Goal: Task Accomplishment & Management: Use online tool/utility

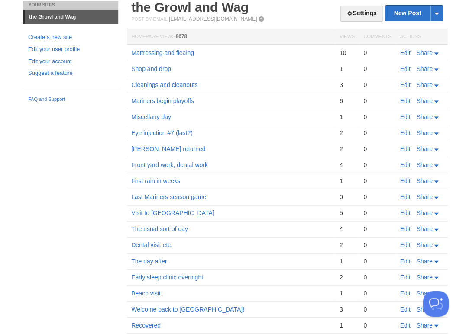
click at [403, 50] on link "Edit" at bounding box center [405, 52] width 10 height 7
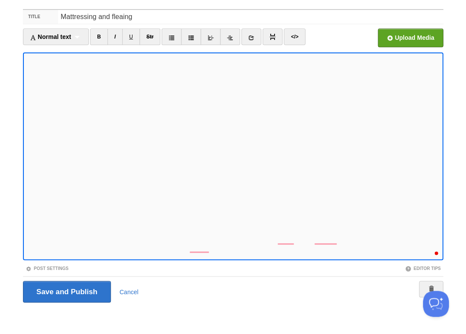
scroll to position [397, 0]
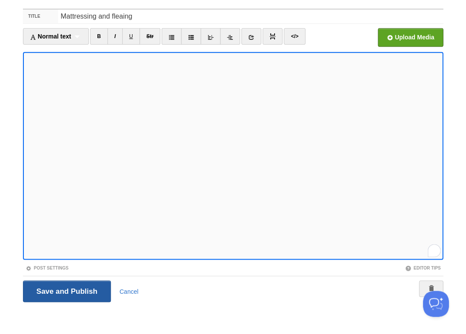
click at [66, 290] on input "Save and Publish" at bounding box center [67, 292] width 88 height 22
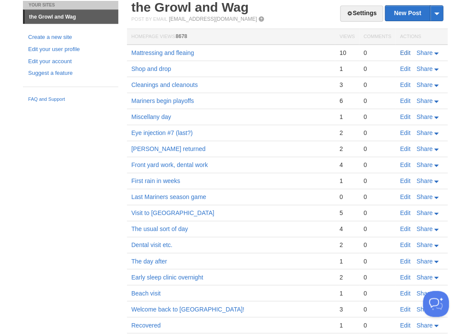
click at [404, 52] on link "Edit" at bounding box center [405, 52] width 10 height 7
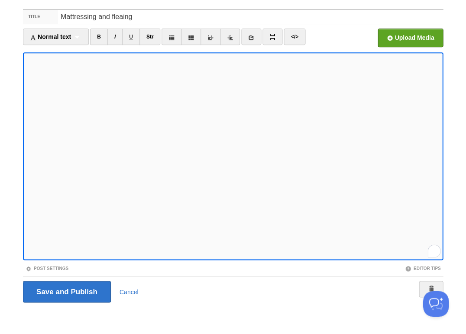
scroll to position [412, 0]
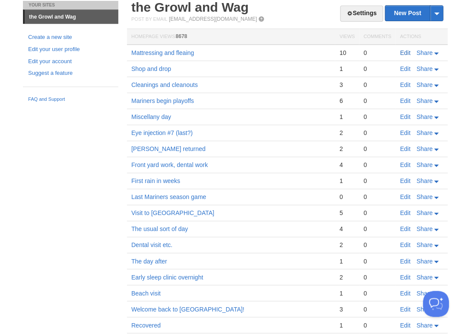
click at [402, 52] on link "Edit" at bounding box center [405, 52] width 10 height 7
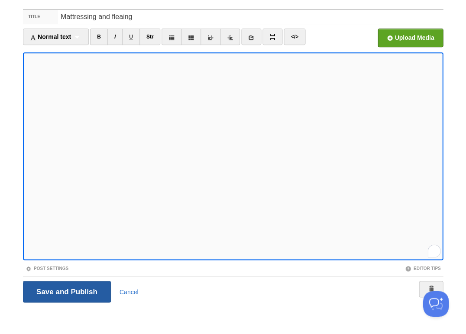
click at [66, 290] on input "Save and Publish" at bounding box center [67, 292] width 88 height 22
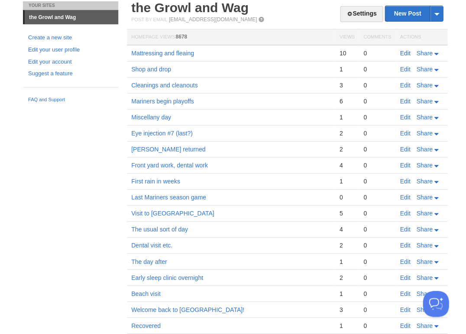
click at [406, 52] on link "Edit" at bounding box center [405, 53] width 10 height 7
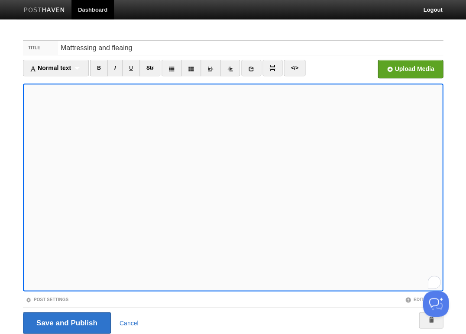
scroll to position [31, 0]
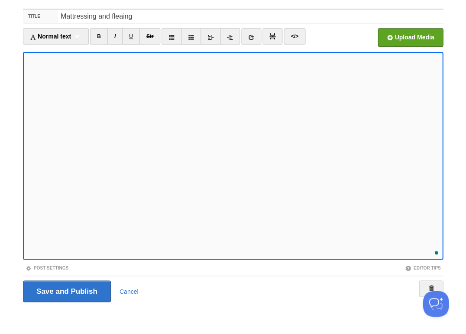
scroll to position [445, 0]
click at [66, 290] on input "Save and Publish" at bounding box center [67, 292] width 88 height 22
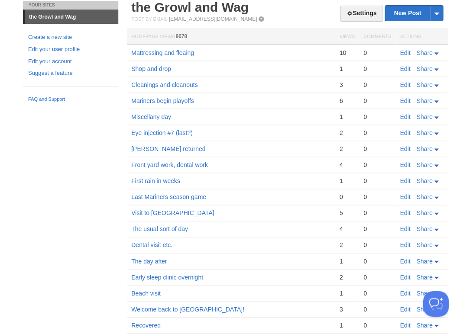
drag, startPoint x: 403, startPoint y: 52, endPoint x: 398, endPoint y: 60, distance: 9.9
click at [403, 52] on link "Edit" at bounding box center [405, 52] width 10 height 7
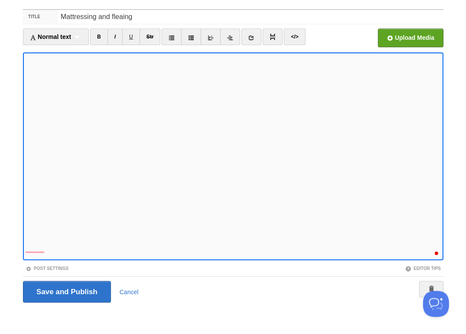
scroll to position [477, 0]
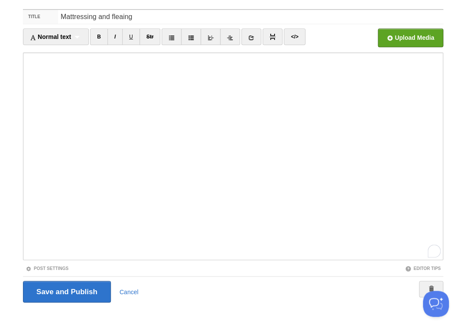
scroll to position [477, 0]
